Goal: Find specific page/section: Find specific page/section

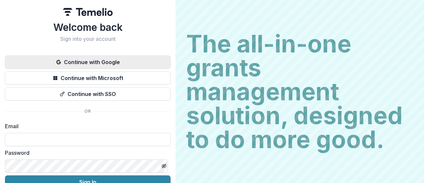
click at [126, 65] on button "Continue with Google" at bounding box center [88, 61] width 166 height 13
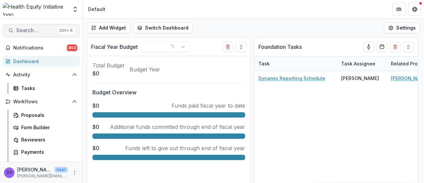
click at [32, 31] on span "Search..." at bounding box center [35, 30] width 39 height 6
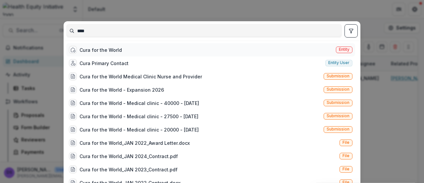
type input "****"
click at [108, 52] on div "Cura for the World" at bounding box center [101, 49] width 42 height 7
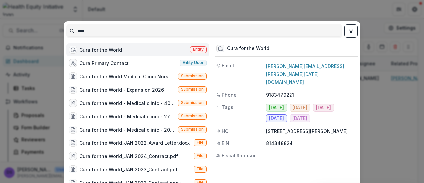
click at [108, 52] on div "Cura for the World" at bounding box center [101, 49] width 42 height 7
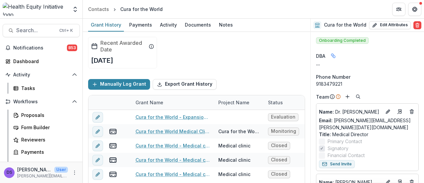
scroll to position [37, 0]
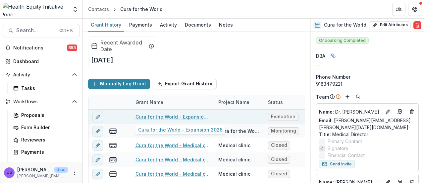
click at [187, 116] on link "Cura for the World - Expansion 2026" at bounding box center [173, 116] width 75 height 7
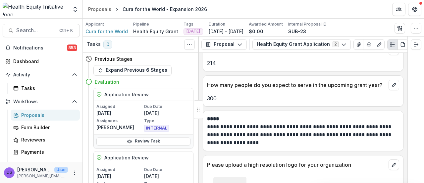
scroll to position [1498, 0]
